Goal: Entertainment & Leisure: Consume media (video, audio)

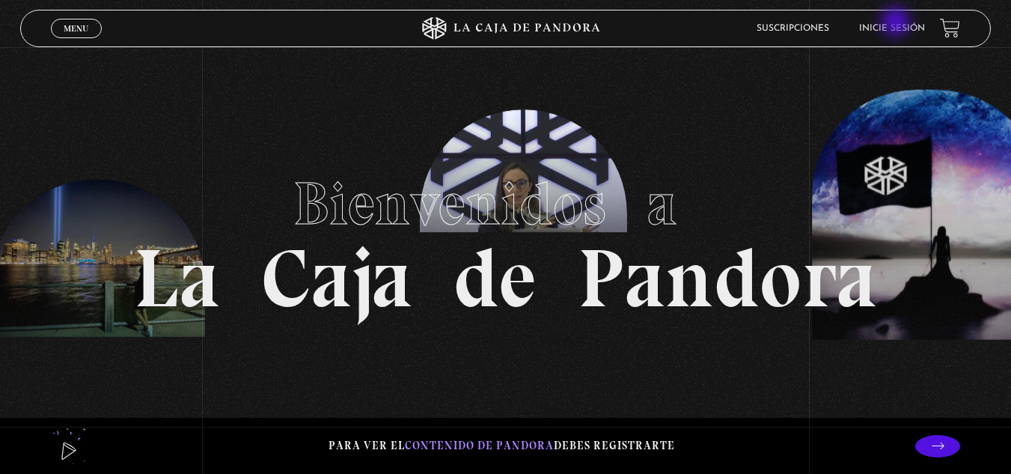
click at [897, 23] on li "Inicie sesión" at bounding box center [892, 27] width 66 height 23
click at [891, 31] on link "Inicie sesión" at bounding box center [892, 28] width 66 height 9
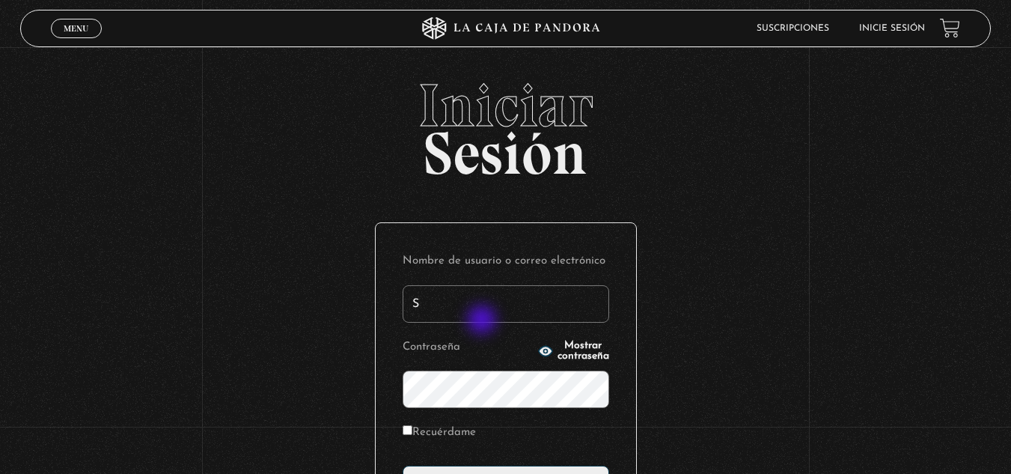
type input "Sha05"
click at [543, 349] on circle "button" at bounding box center [545, 351] width 4 height 4
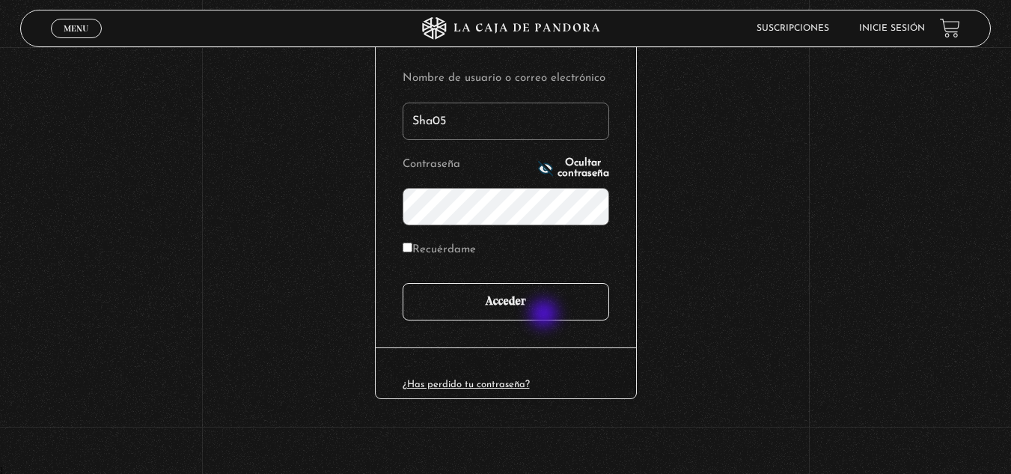
click at [545, 315] on input "Acceder" at bounding box center [506, 301] width 207 height 37
click at [527, 307] on input "Acceder" at bounding box center [506, 301] width 207 height 37
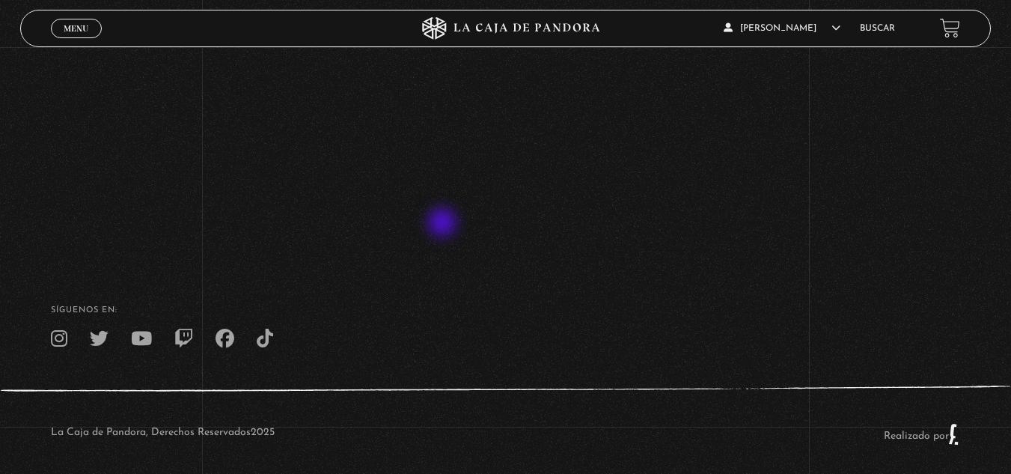
scroll to position [345, 0]
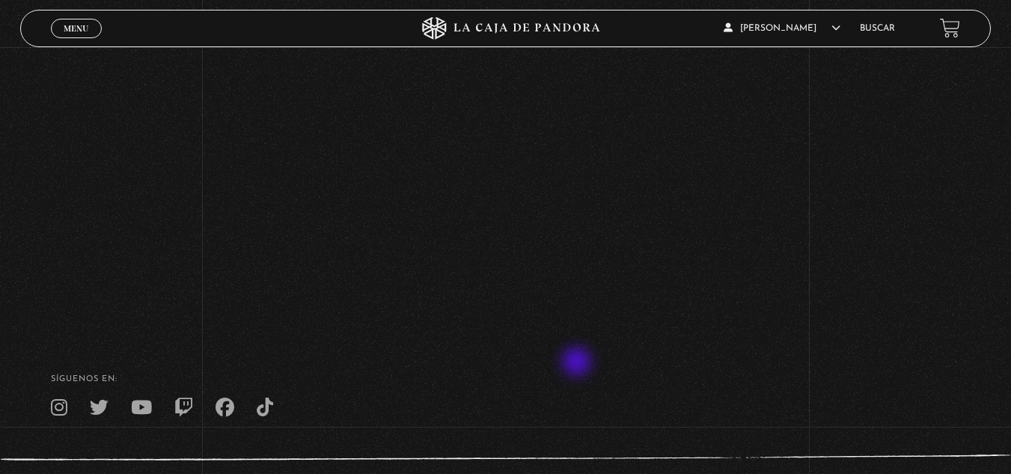
click at [578, 363] on footer "SÍguenos en: La Caja de Pandora, Derechos Reservados 2025 Realizado por" at bounding box center [505, 436] width 1011 height 229
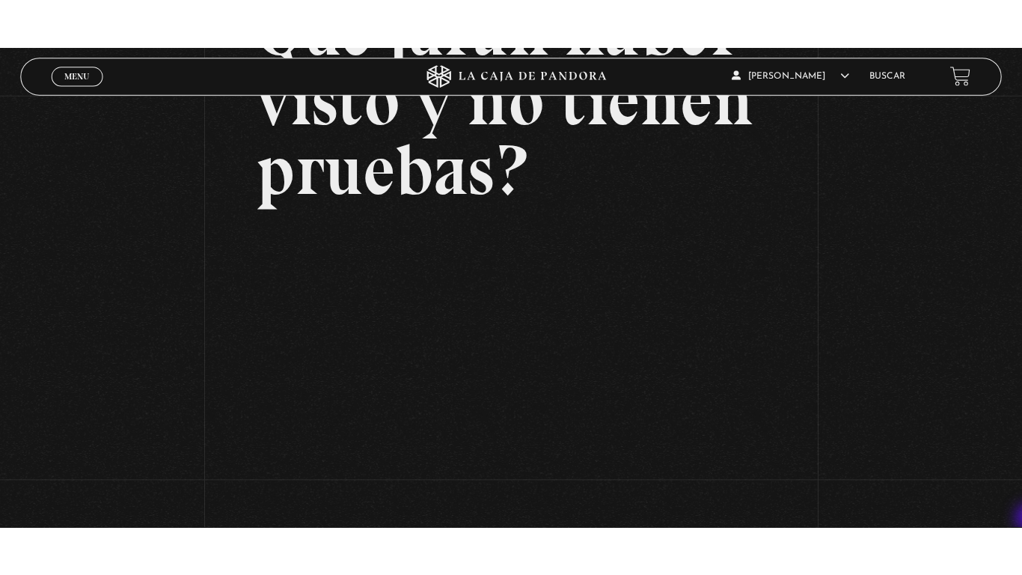
scroll to position [205, 0]
